Goal: Connect with others: Establish contact or relationships with other users

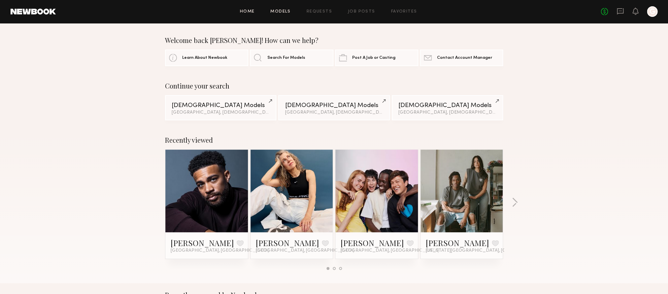
click at [285, 10] on link "Models" at bounding box center [280, 12] width 20 height 4
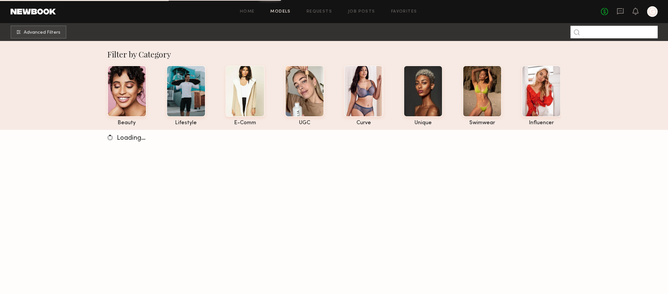
click at [598, 36] on input at bounding box center [613, 32] width 87 height 13
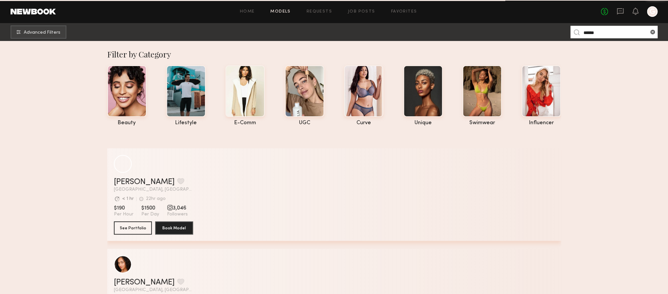
type input "******"
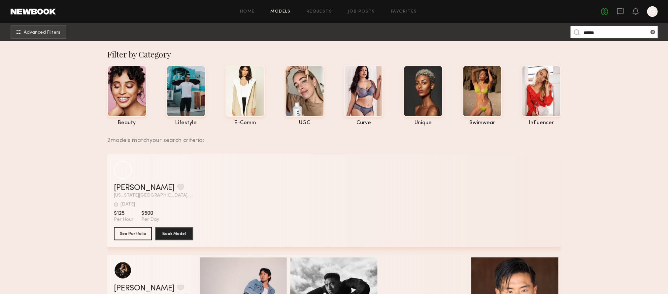
scroll to position [77, 0]
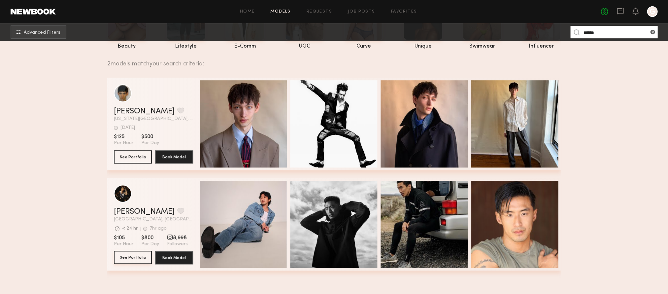
click at [137, 255] on button "See Portfolio" at bounding box center [133, 256] width 38 height 13
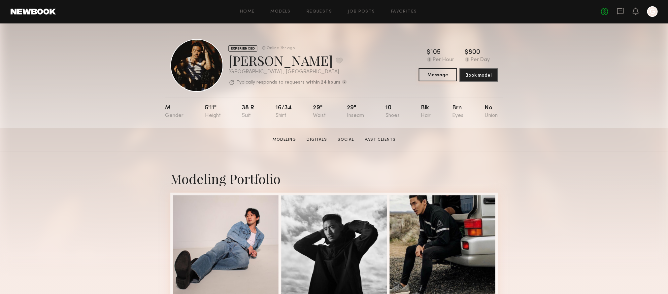
click at [435, 78] on button "Message" at bounding box center [437, 74] width 38 height 13
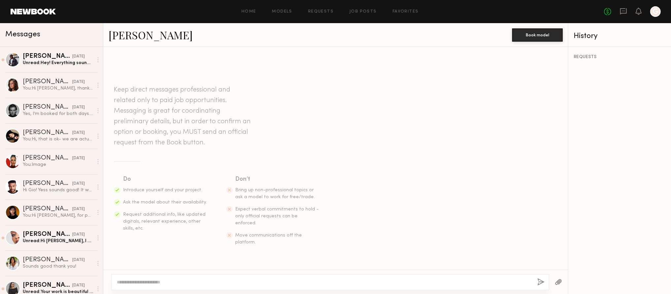
click at [174, 283] on textarea at bounding box center [324, 281] width 415 height 7
click at [175, 281] on textarea at bounding box center [324, 281] width 415 height 7
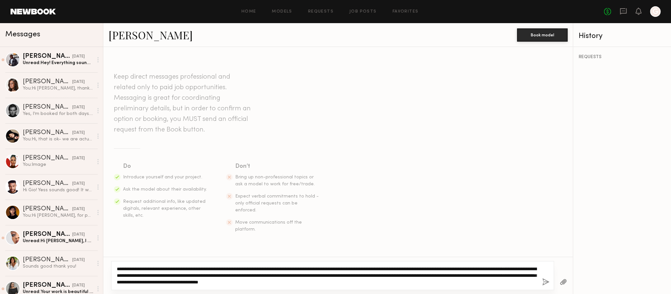
click at [441, 282] on textarea "**********" at bounding box center [327, 275] width 420 height 20
click at [483, 278] on textarea "**********" at bounding box center [327, 275] width 420 height 20
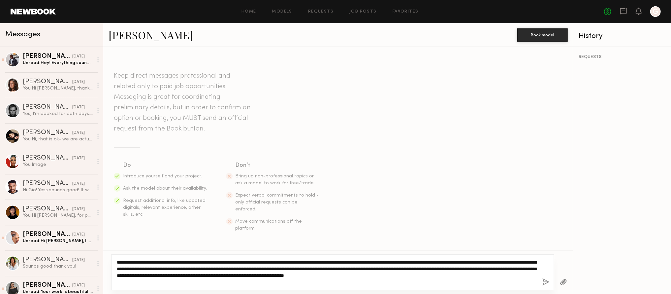
type textarea "**********"
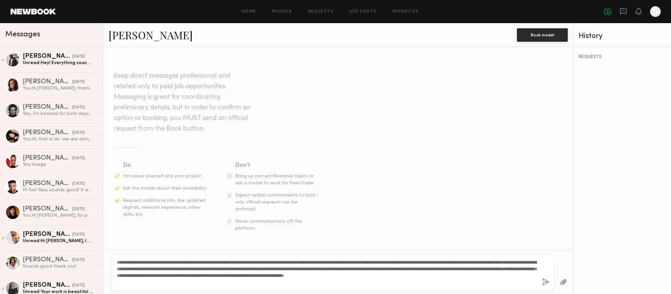
click at [545, 283] on button "button" at bounding box center [545, 282] width 7 height 8
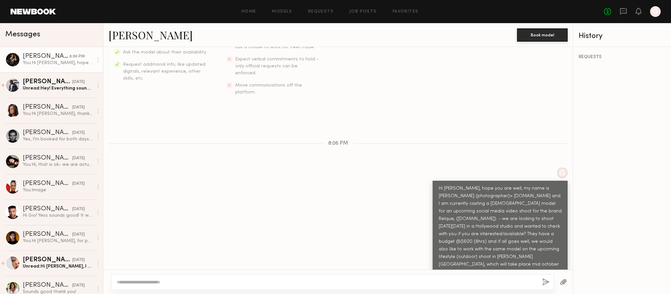
scroll to position [177, 0]
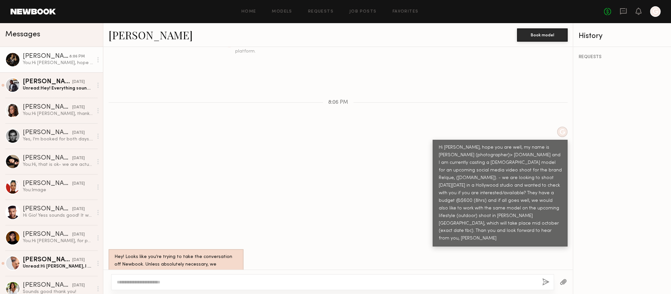
click at [125, 32] on link "[PERSON_NAME]" at bounding box center [151, 35] width 84 height 14
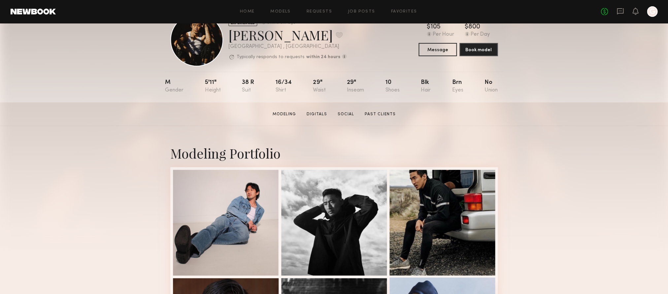
scroll to position [28, 0]
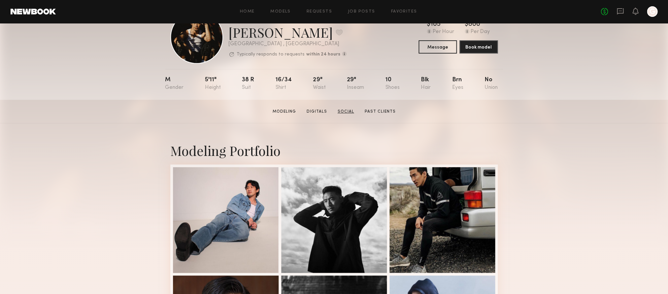
click at [352, 112] on link "Social" at bounding box center [346, 112] width 22 height 6
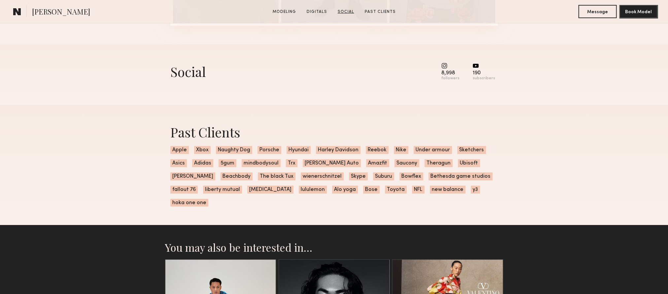
scroll to position [903, 0]
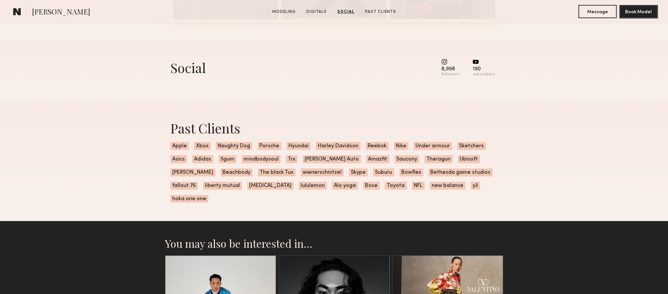
click at [447, 62] on common-icon at bounding box center [450, 62] width 18 height 6
click at [478, 67] on div "190" at bounding box center [483, 69] width 22 height 5
click at [477, 60] on icon at bounding box center [475, 62] width 6 height 4
click at [477, 70] on div "190" at bounding box center [483, 69] width 22 height 5
click at [449, 69] on div "8,998" at bounding box center [450, 69] width 18 height 5
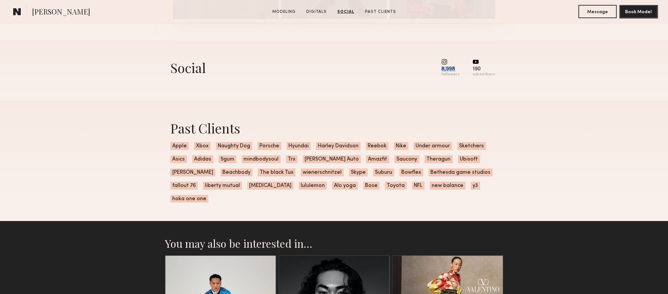
click at [449, 69] on div "8,998" at bounding box center [450, 69] width 18 height 5
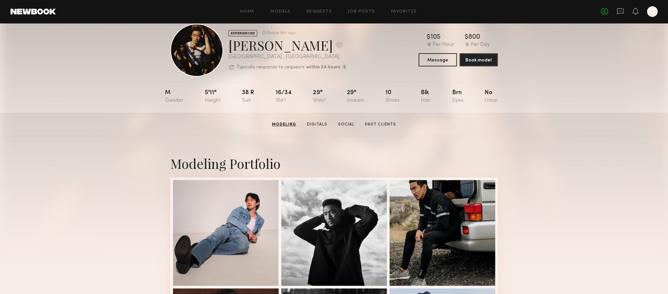
scroll to position [0, 0]
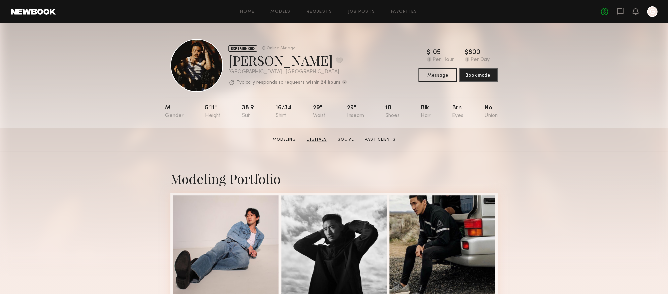
click at [308, 139] on link "Digitals" at bounding box center [317, 140] width 26 height 6
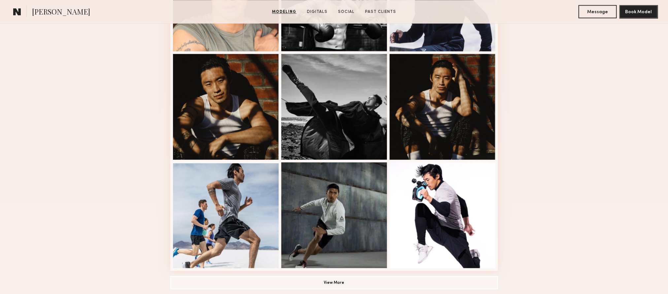
scroll to position [403, 0]
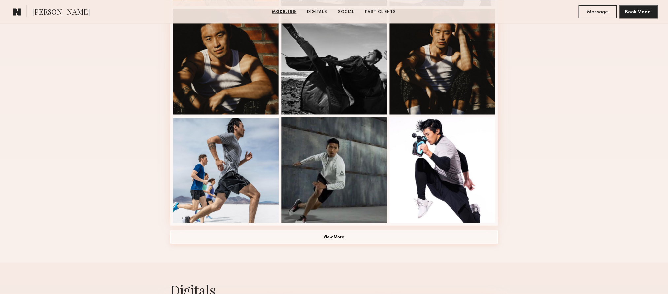
click at [332, 237] on button "View More" at bounding box center [333, 236] width 327 height 13
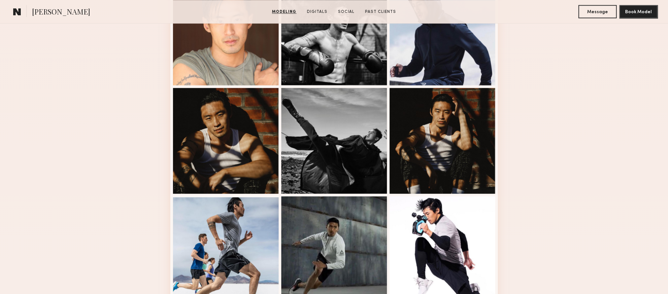
scroll to position [0, 0]
